Goal: Task Accomplishment & Management: Complete application form

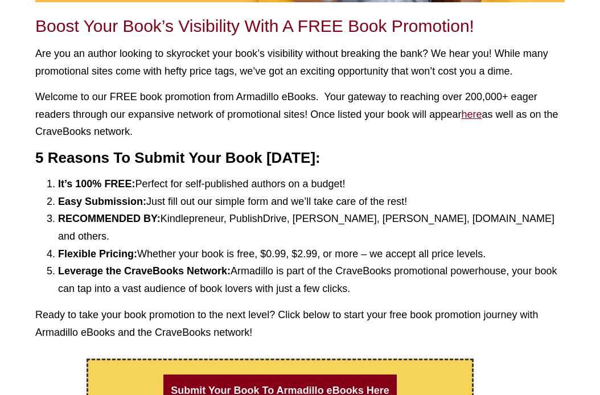
scroll to position [57, 0]
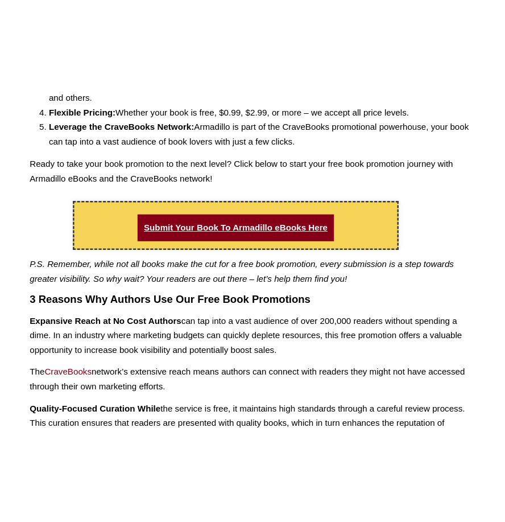
scroll to position [512, 0]
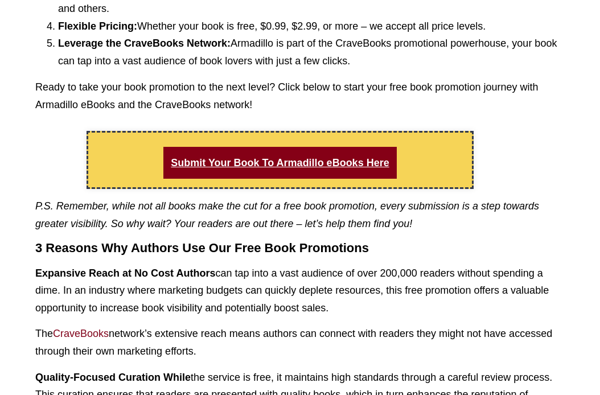
click at [283, 147] on link "Submit Your Book To Armadillo eBooks Here" at bounding box center [279, 163] width 233 height 32
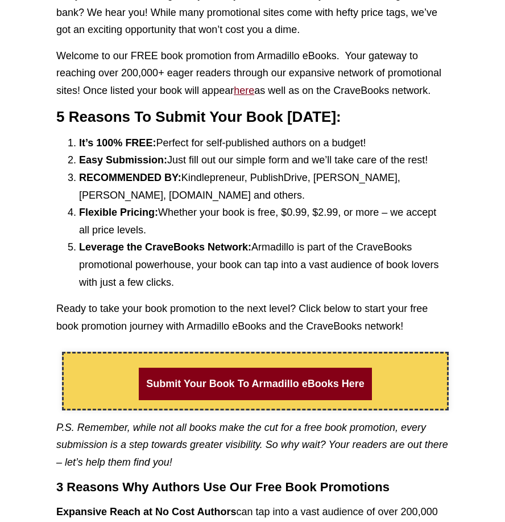
scroll to position [455, 0]
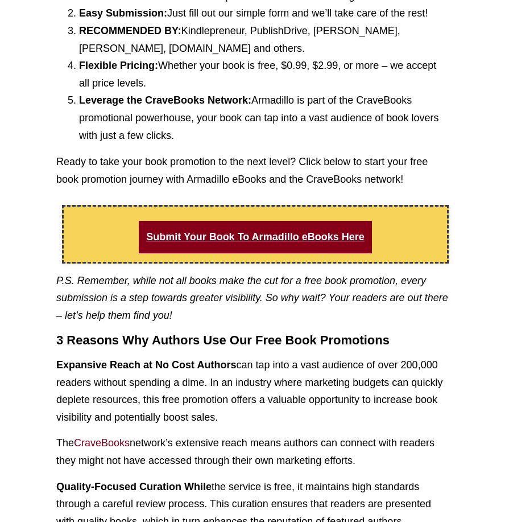
click at [255, 232] on link "Submit Your Book To Armadillo eBooks Here" at bounding box center [255, 237] width 233 height 32
